Goal: Transaction & Acquisition: Purchase product/service

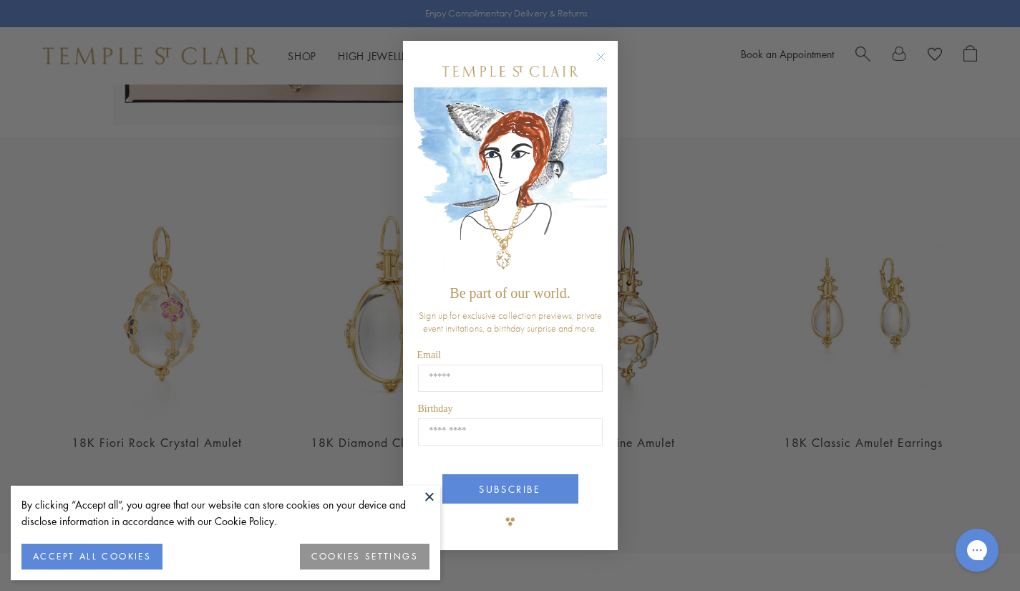
scroll to position [541, 0]
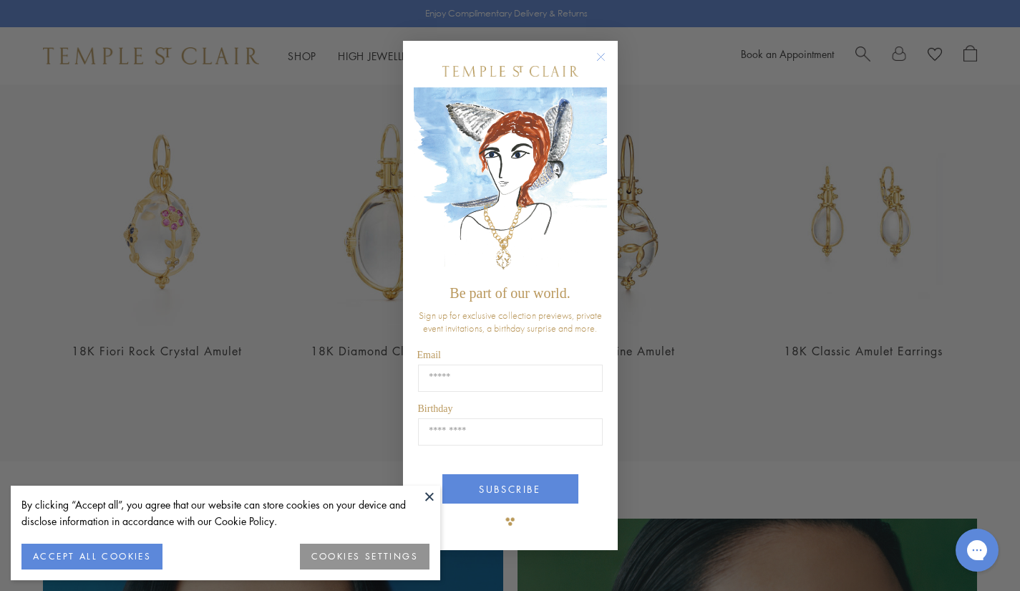
click at [712, 233] on div "Close dialog Be part of our world. Sign up for exclusive collection previews, p…" at bounding box center [510, 295] width 1020 height 591
click at [599, 73] on div "POPUP Form" at bounding box center [510, 71] width 193 height 32
click at [601, 57] on icon "Close dialog" at bounding box center [600, 56] width 7 height 7
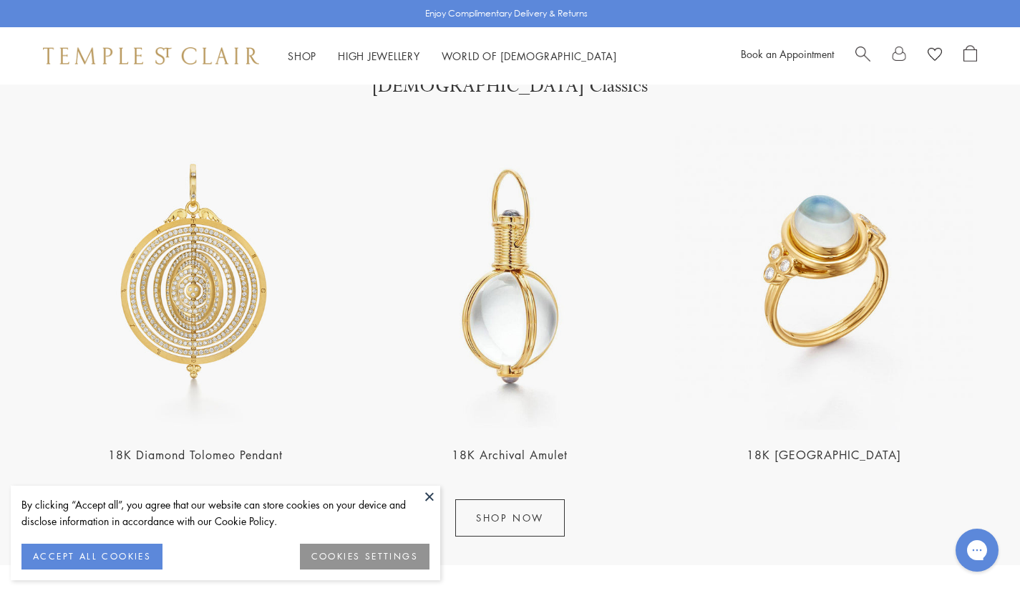
scroll to position [1706, 0]
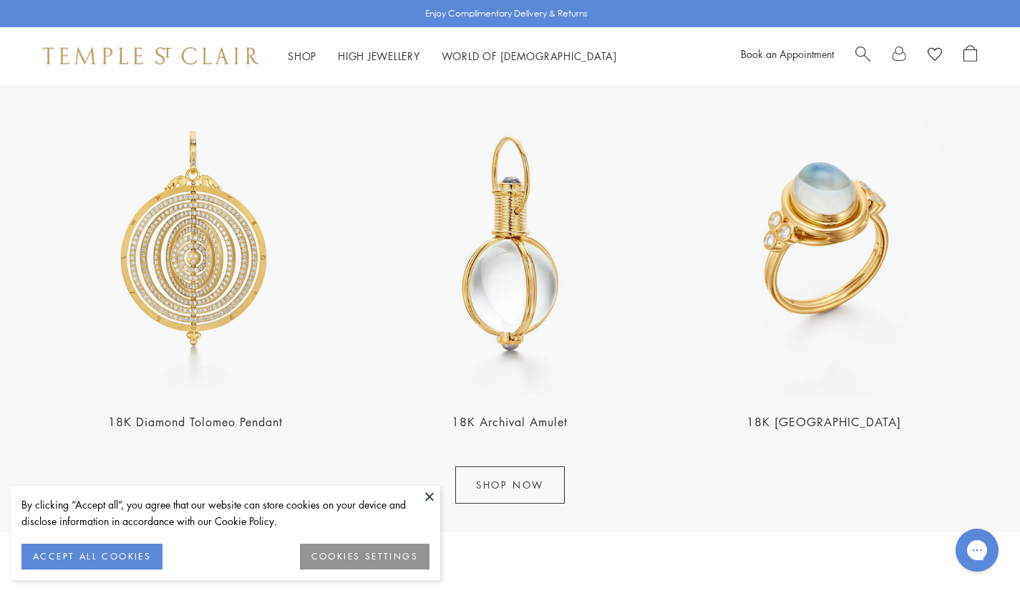
click at [635, 274] on img at bounding box center [510, 244] width 306 height 306
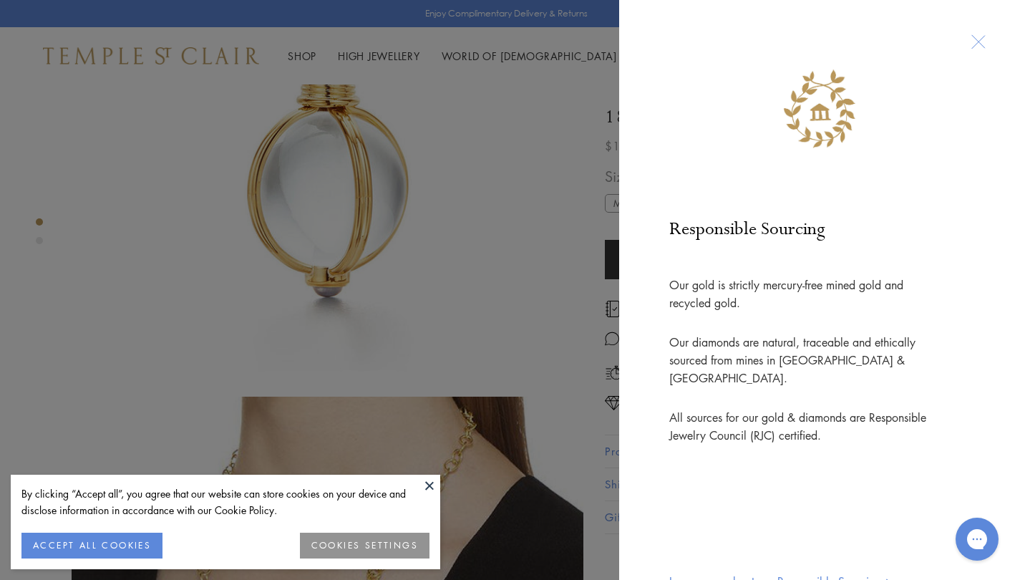
click at [980, 51] on div at bounding box center [978, 42] width 26 height 26
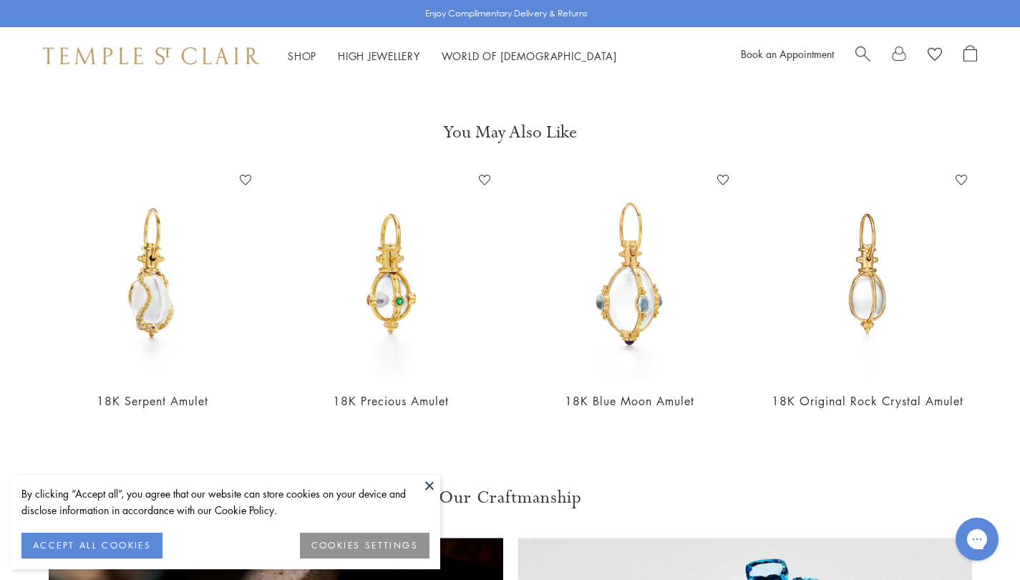
scroll to position [1060, 0]
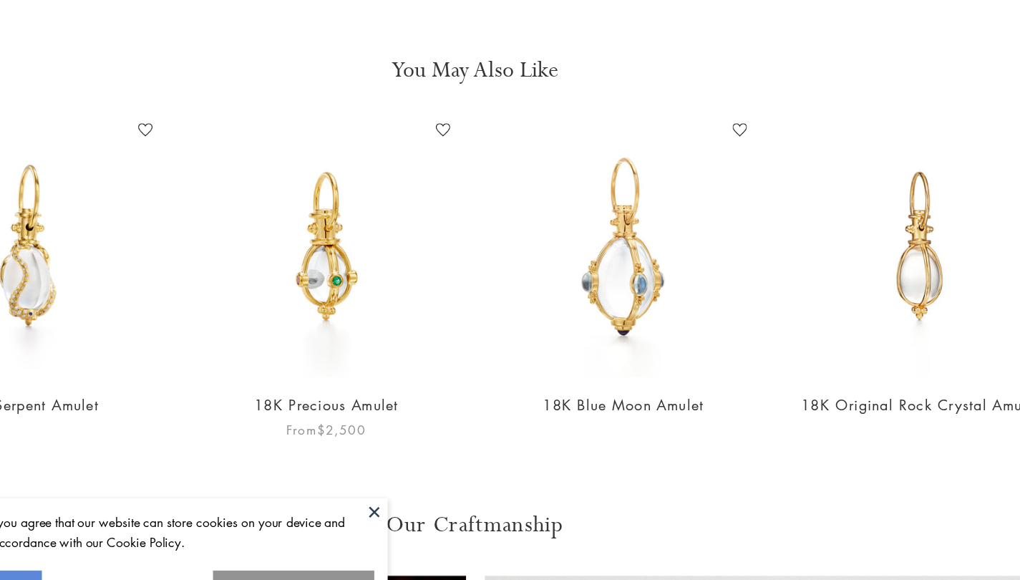
click at [390, 276] on img at bounding box center [391, 273] width 210 height 210
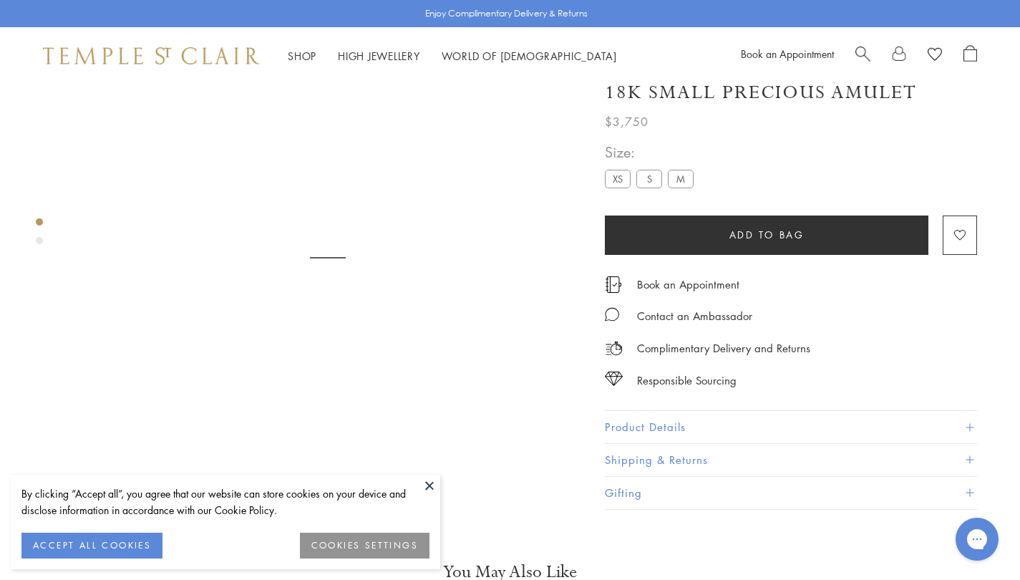
scroll to position [84, 0]
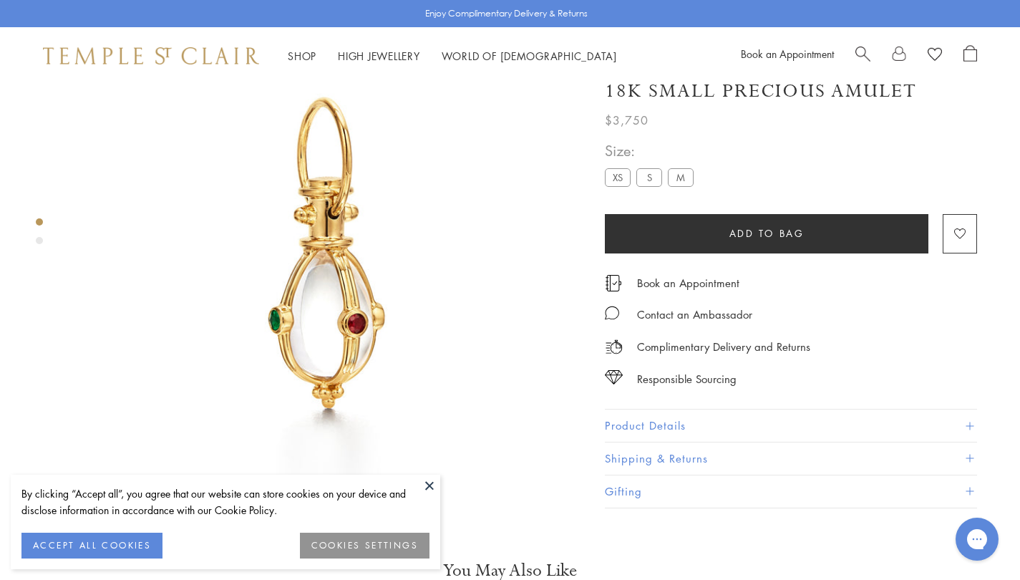
click at [619, 187] on label "XS" at bounding box center [618, 178] width 26 height 18
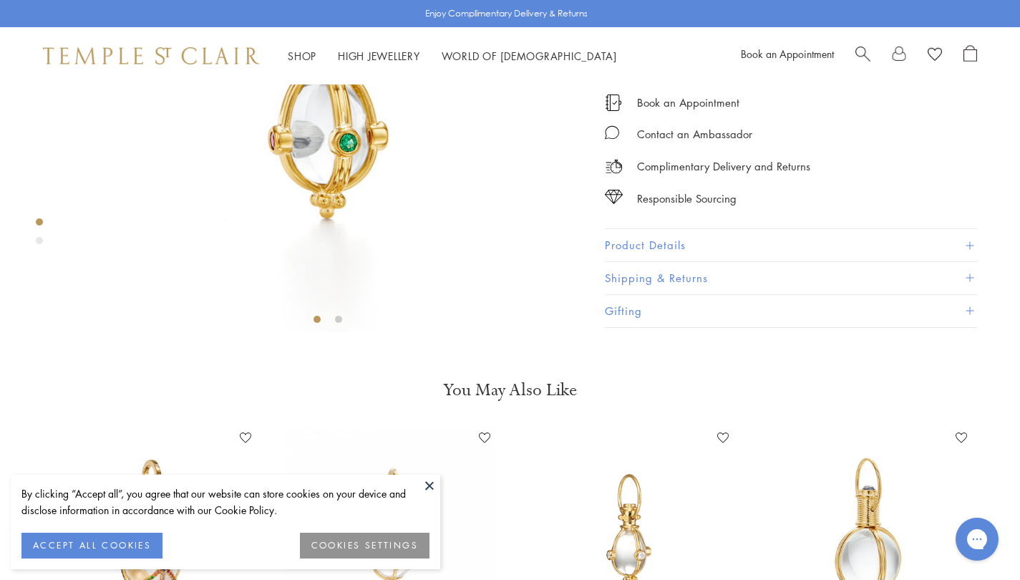
scroll to position [264, 0]
